Goal: Information Seeking & Learning: Check status

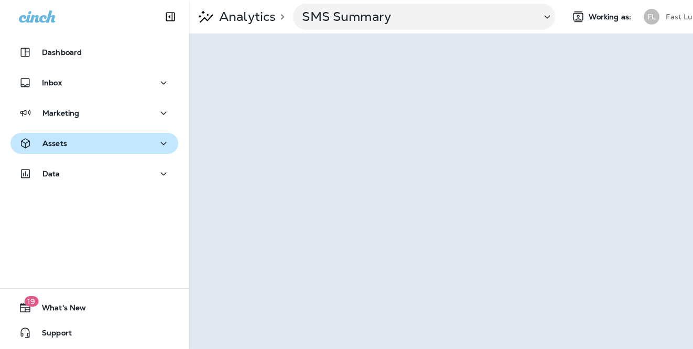
click at [71, 144] on div "Assets" at bounding box center [94, 143] width 151 height 13
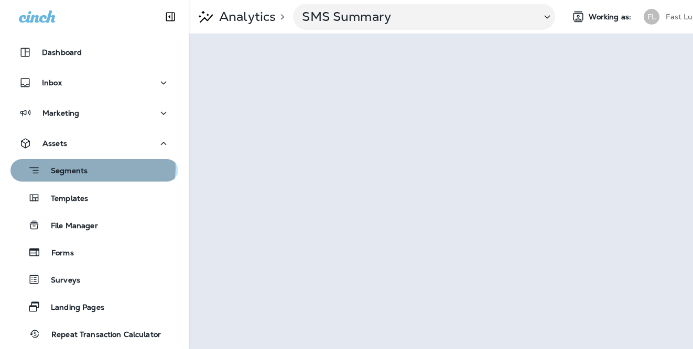
click at [92, 168] on div "Segments" at bounding box center [94, 170] width 159 height 16
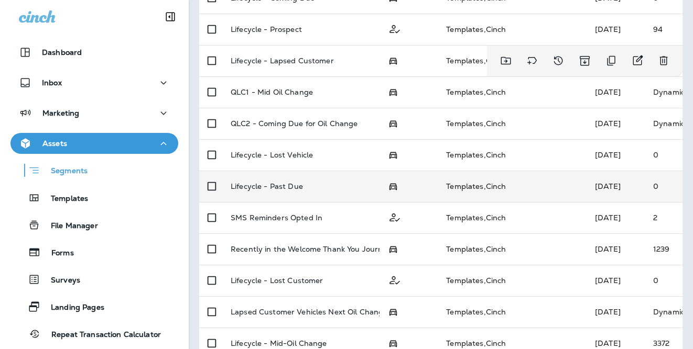
scroll to position [320, 0]
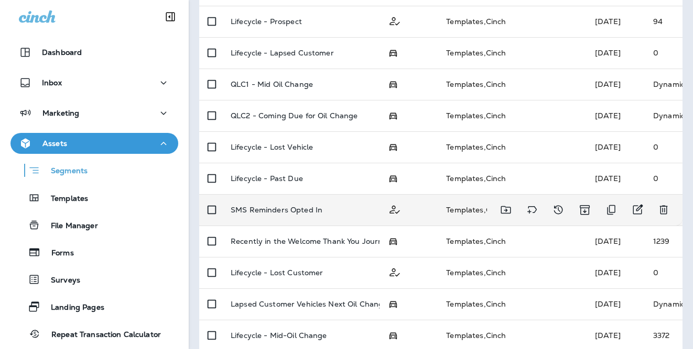
click at [303, 209] on p "SMS Reminders Opted In" at bounding box center [277, 210] width 92 height 8
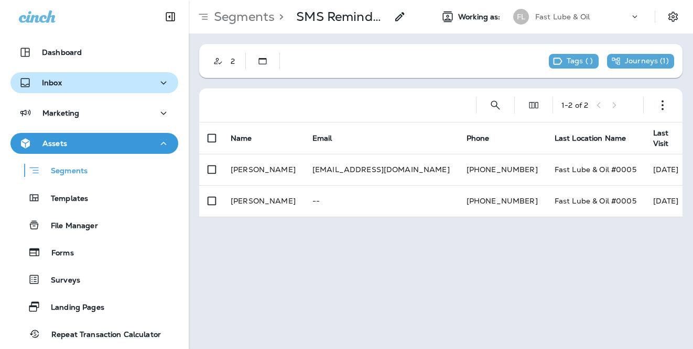
click at [90, 84] on div "Inbox" at bounding box center [94, 83] width 151 height 13
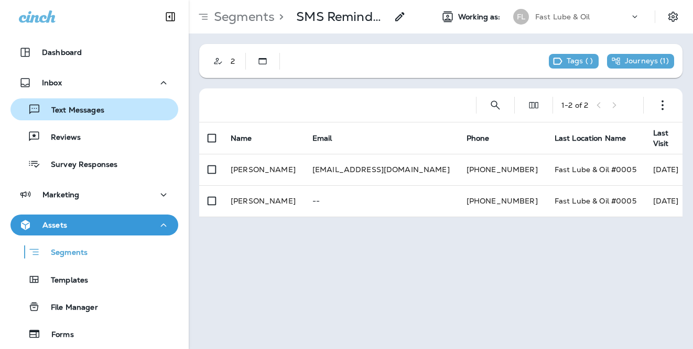
click at [95, 106] on p "Text Messages" at bounding box center [72, 111] width 63 height 10
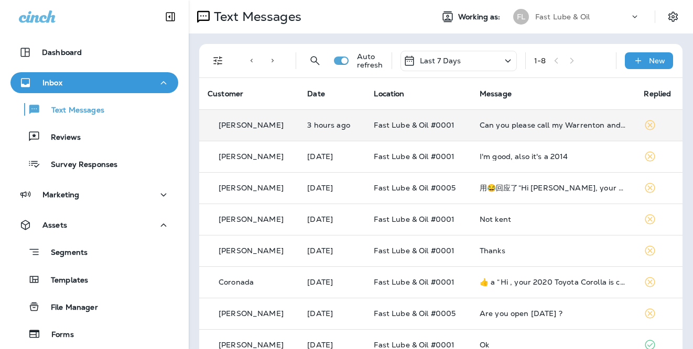
click at [393, 133] on td "Fast Lube & Oil #0001" at bounding box center [417, 125] width 105 height 31
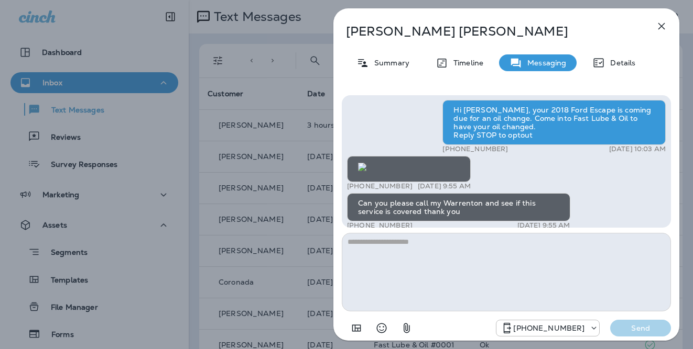
scroll to position [-257, 0]
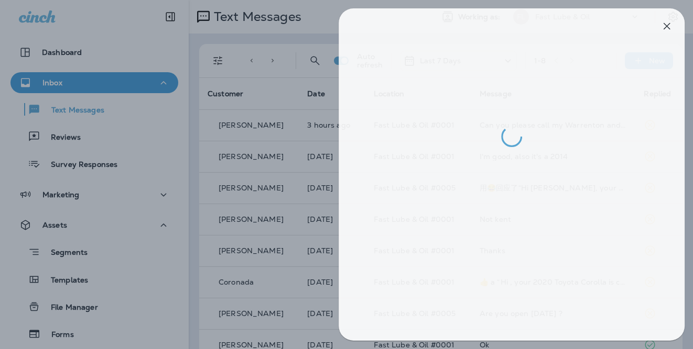
click at [286, 130] on div at bounding box center [351, 174] width 693 height 349
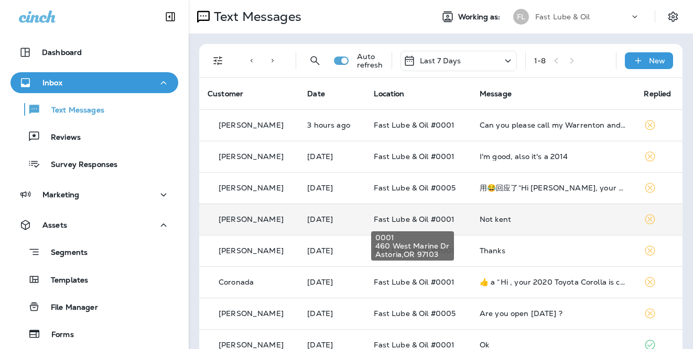
click at [374, 217] on span "Fast Lube & Oil #0001" at bounding box center [414, 219] width 81 height 9
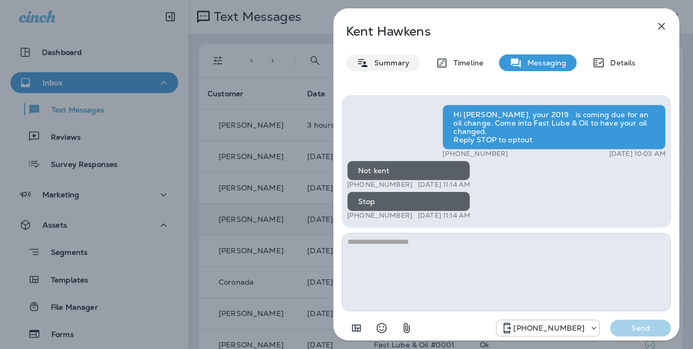
click at [381, 66] on p "Summary" at bounding box center [389, 63] width 40 height 8
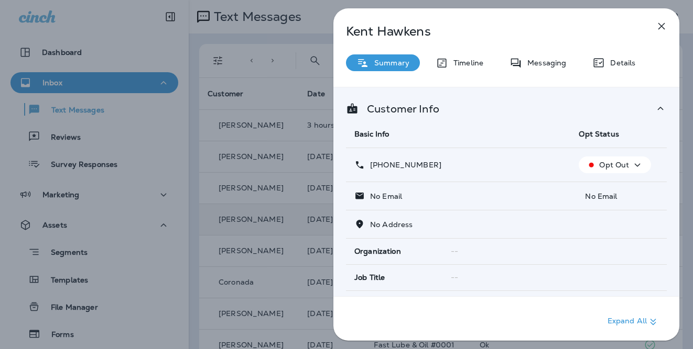
click at [608, 162] on p "Opt Out" at bounding box center [614, 165] width 30 height 8
click at [530, 153] on td "[PHONE_NUMBER]" at bounding box center [458, 165] width 224 height 34
click at [666, 28] on icon "button" at bounding box center [661, 26] width 13 height 13
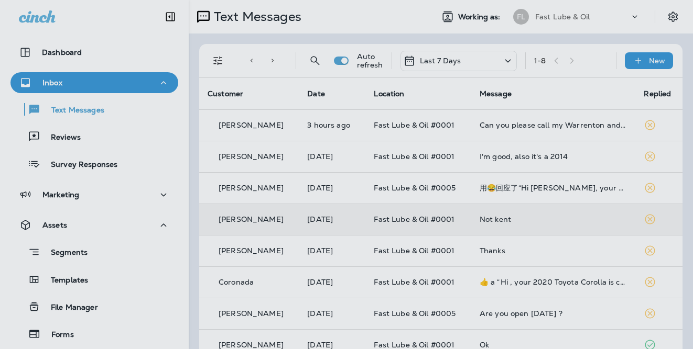
click at [663, 28] on div at bounding box center [560, 77] width 346 height 139
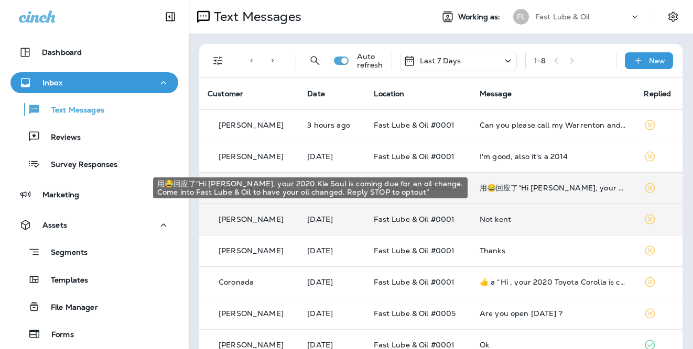
click at [535, 185] on div "用😂回应了“Hi [PERSON_NAME], your 2020 Kia Soul is coming due for an oil change. Com…" at bounding box center [553, 188] width 148 height 8
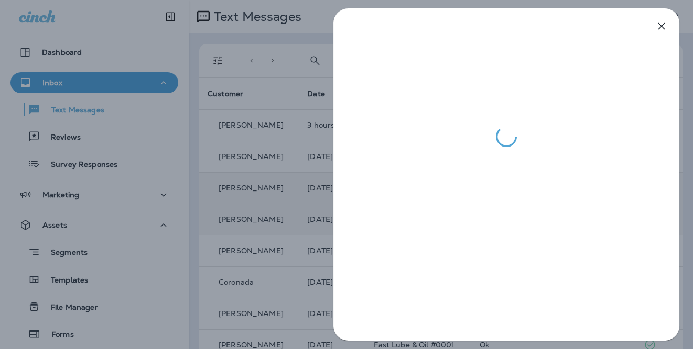
click at [307, 201] on div at bounding box center [346, 174] width 693 height 349
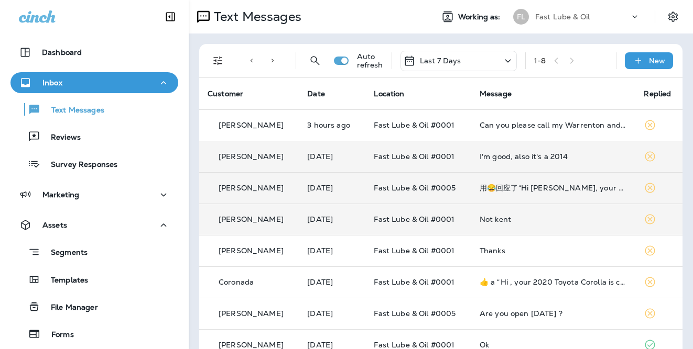
click at [421, 163] on td "Fast Lube & Oil #0001" at bounding box center [417, 156] width 105 height 31
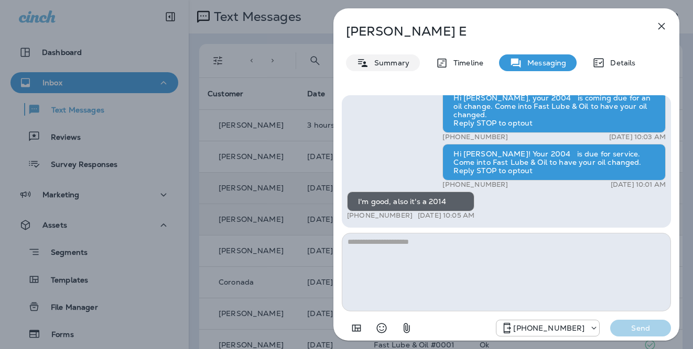
click at [376, 54] on div "Summary" at bounding box center [383, 62] width 74 height 17
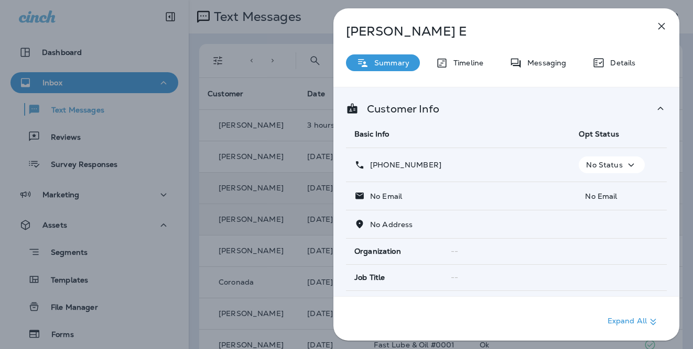
click at [602, 166] on p "No Status" at bounding box center [604, 165] width 36 height 8
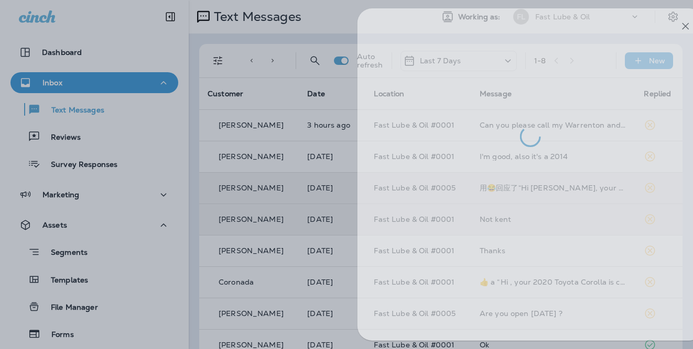
click at [277, 185] on div at bounding box center [370, 174] width 693 height 349
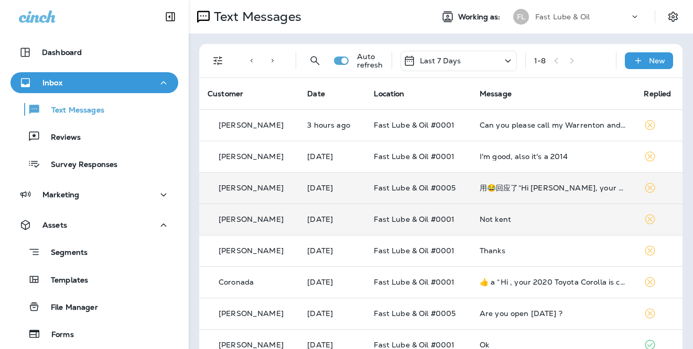
click at [369, 225] on td "Fast Lube & Oil #0001" at bounding box center [417, 219] width 105 height 31
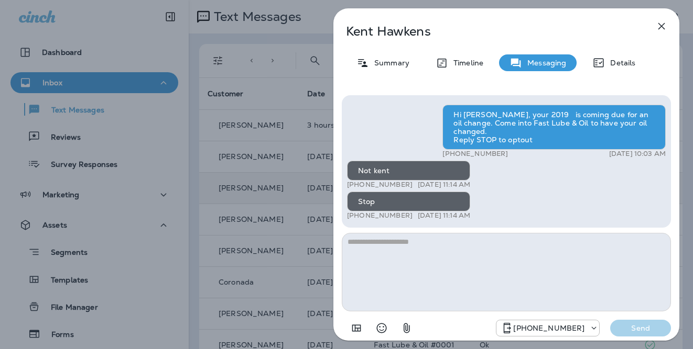
click at [314, 188] on div "[PERSON_NAME] Summary Timeline Messaging Details Hi [PERSON_NAME], your 2019 is…" at bounding box center [346, 174] width 693 height 349
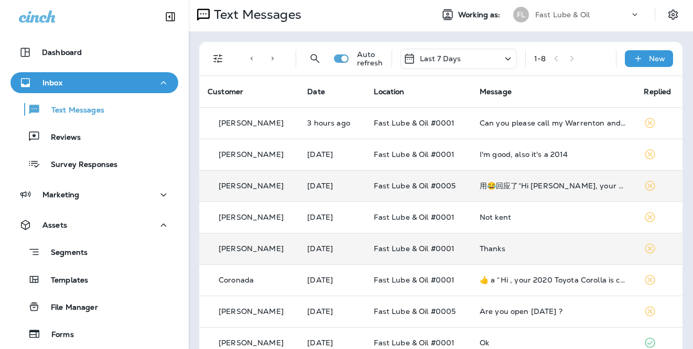
scroll to position [4, 0]
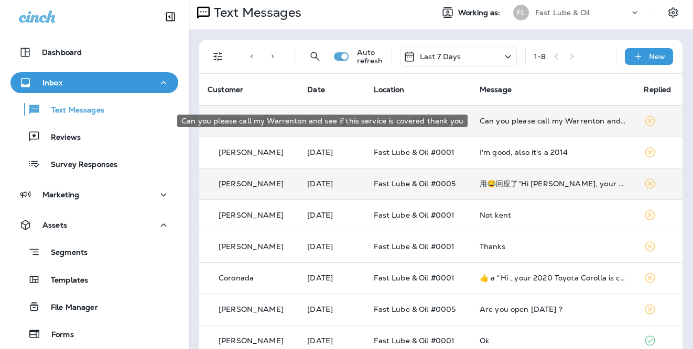
click at [558, 123] on div "Can you please call my Warrenton and see if this service is covered thank you" at bounding box center [553, 121] width 148 height 8
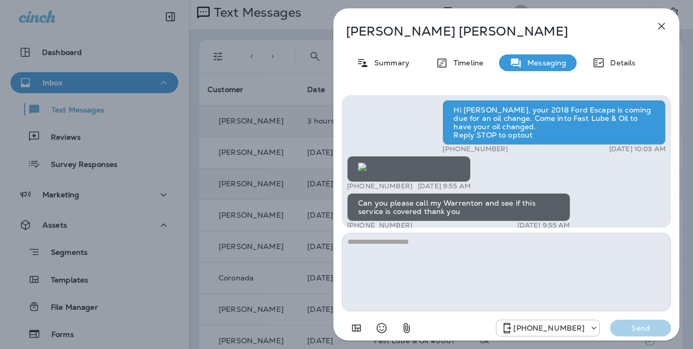
scroll to position [-213, 0]
